Goal: Task Accomplishment & Management: Manage account settings

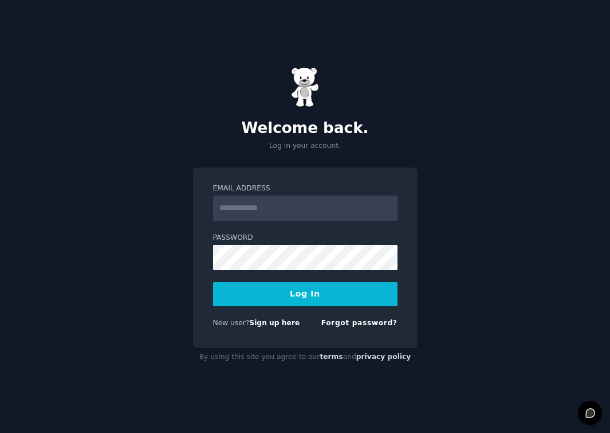
type input "**********"
click at [271, 290] on button "Log In" at bounding box center [305, 294] width 185 height 24
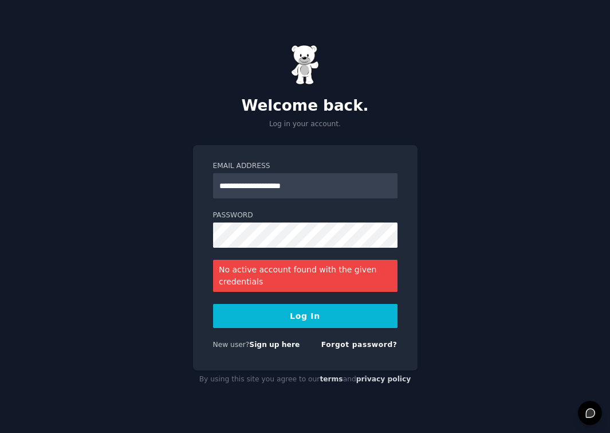
click at [268, 314] on button "Log In" at bounding box center [305, 316] width 185 height 24
